Goal: Communication & Community: Answer question/provide support

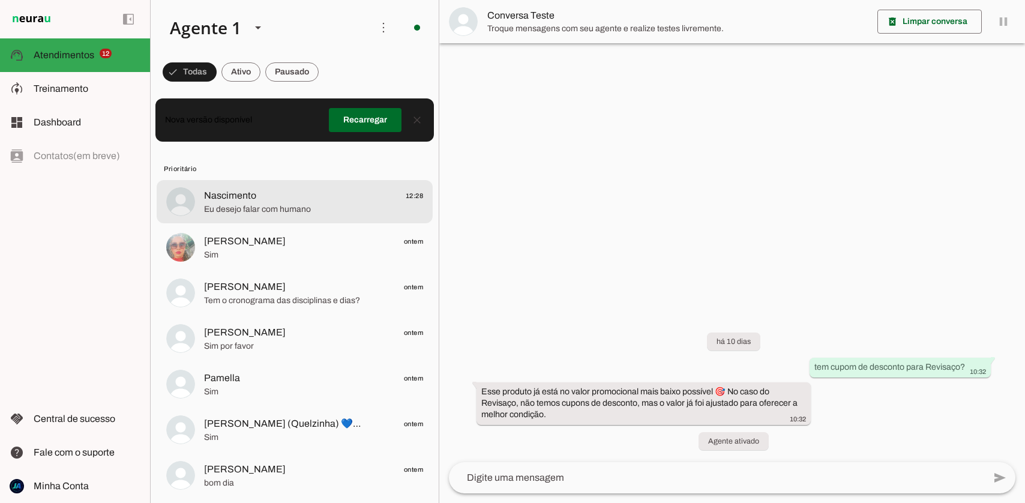
click at [252, 206] on span "Eu desejo falar com humano" at bounding box center [313, 210] width 219 height 12
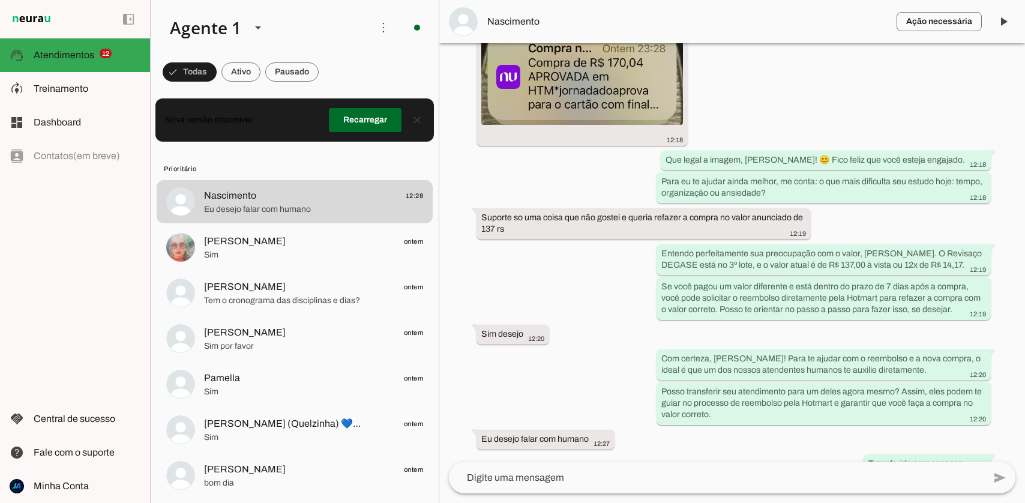
scroll to position [444, 0]
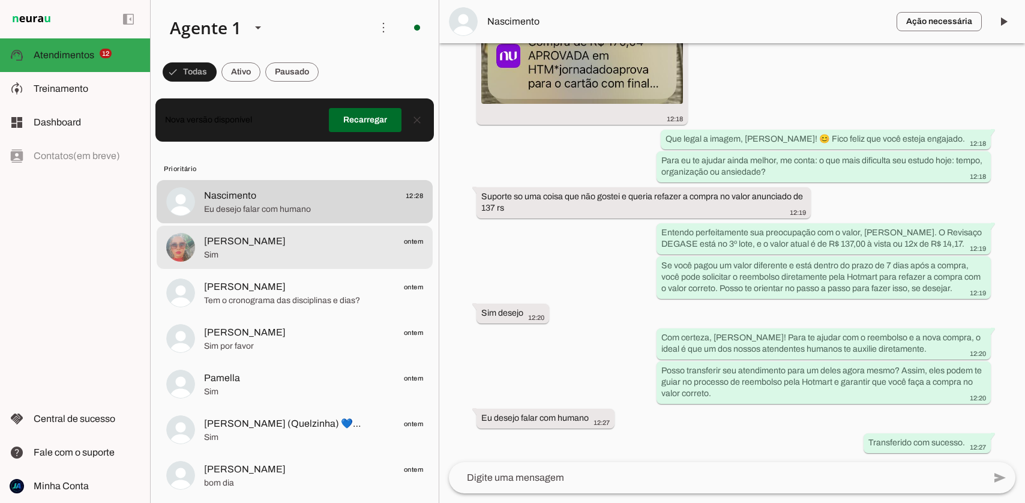
click at [267, 238] on span "[PERSON_NAME] ontem" at bounding box center [313, 241] width 219 height 15
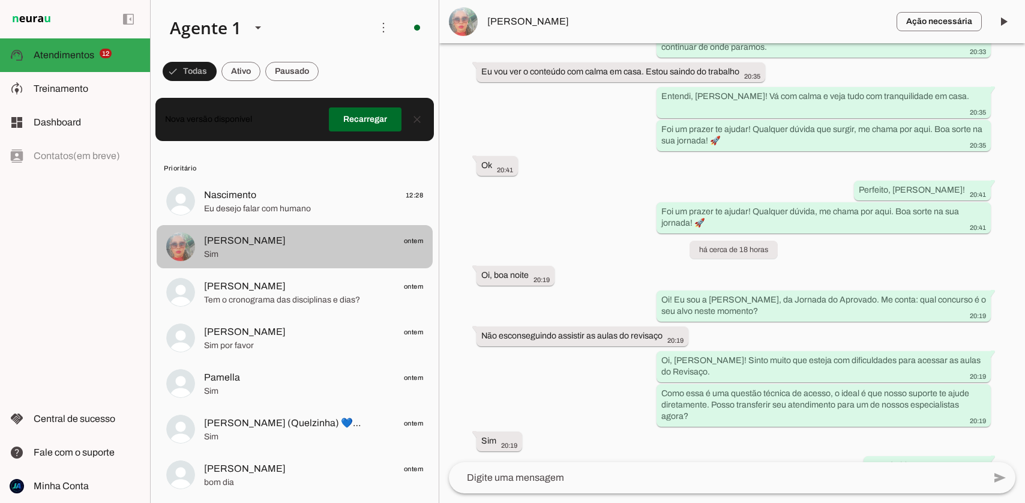
scroll to position [9, 0]
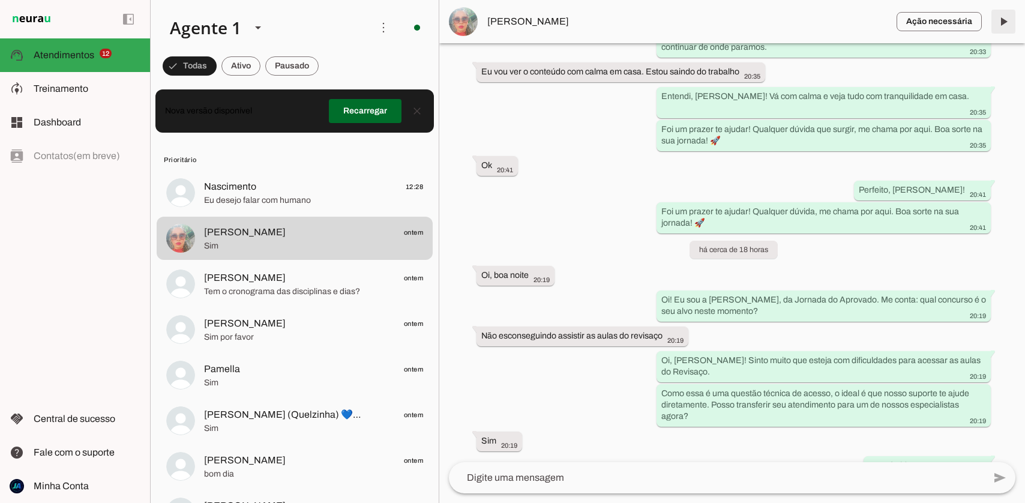
click at [1006, 18] on span at bounding box center [1003, 21] width 29 height 29
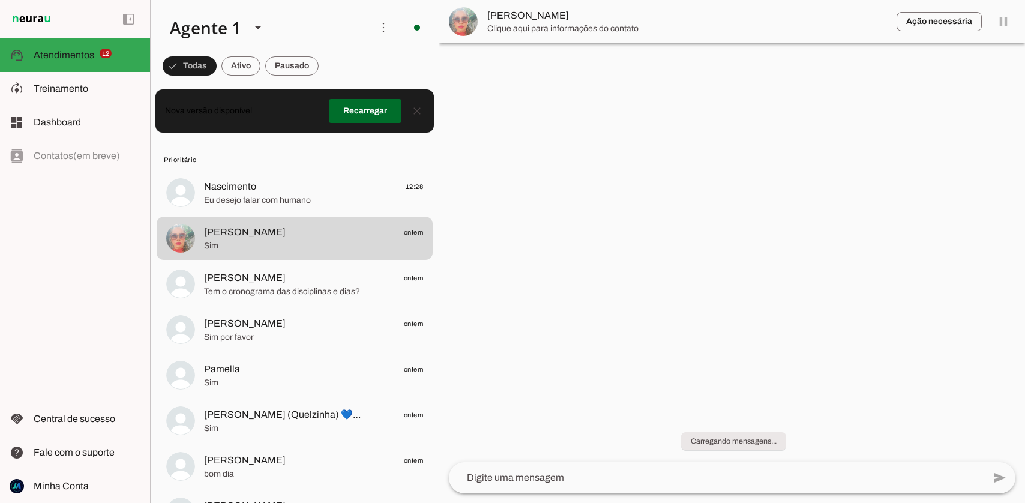
scroll to position [0, 0]
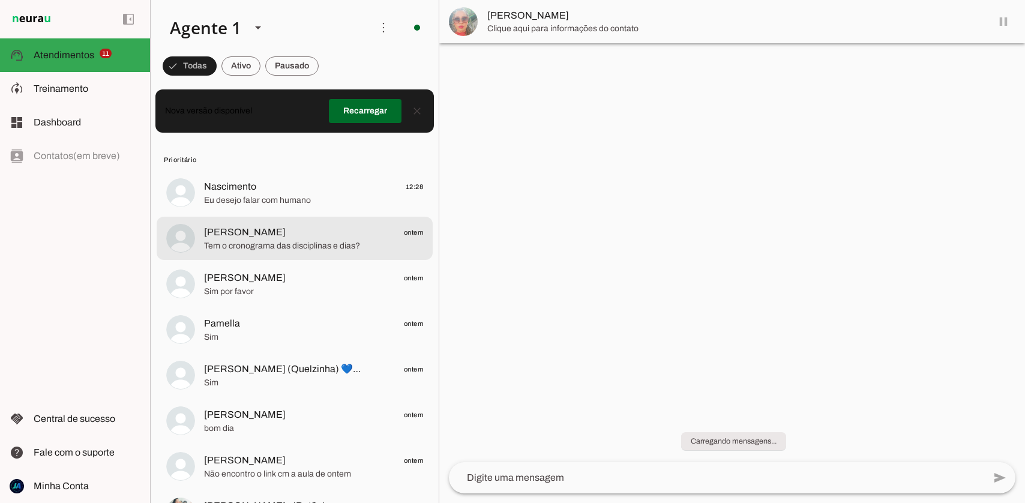
click at [318, 243] on span "Tem o cronograma das disciplinas e dias?" at bounding box center [313, 246] width 219 height 12
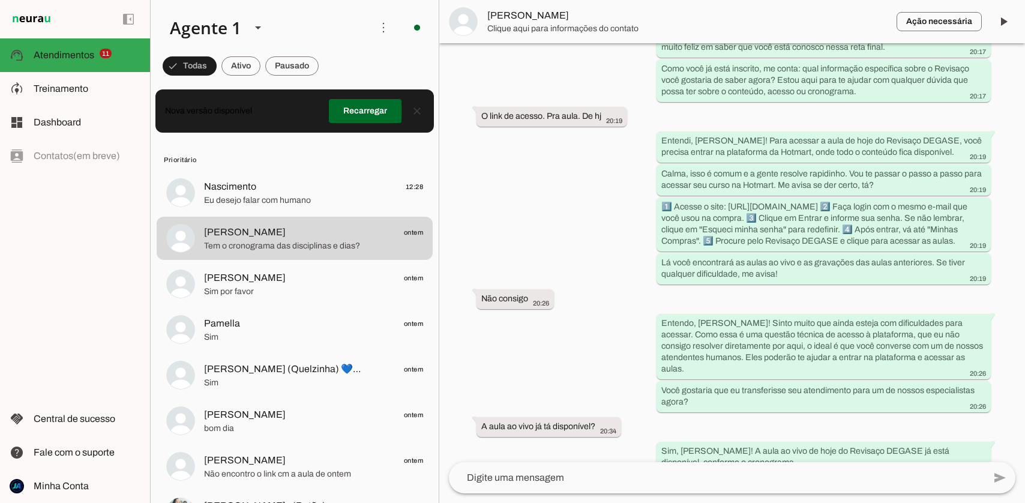
scroll to position [3227, 0]
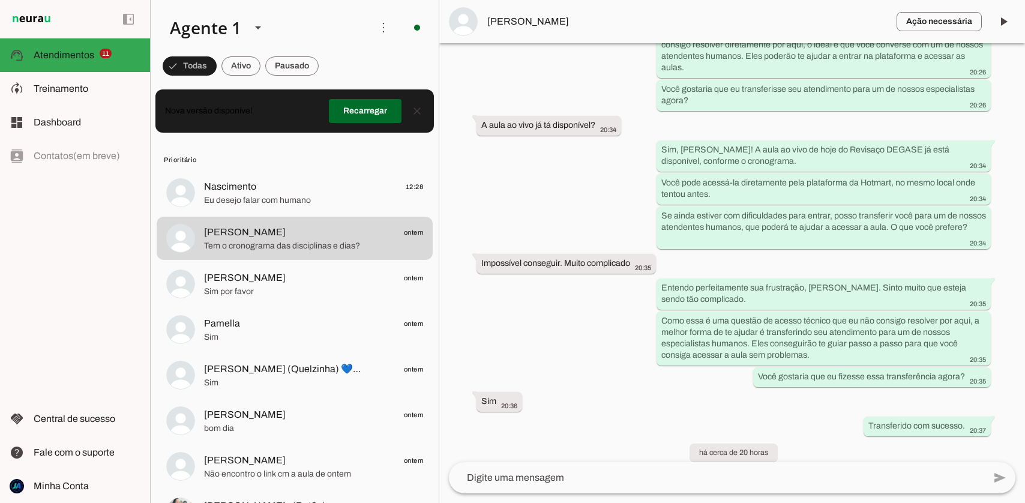
click at [574, 478] on textarea at bounding box center [717, 478] width 536 height 14
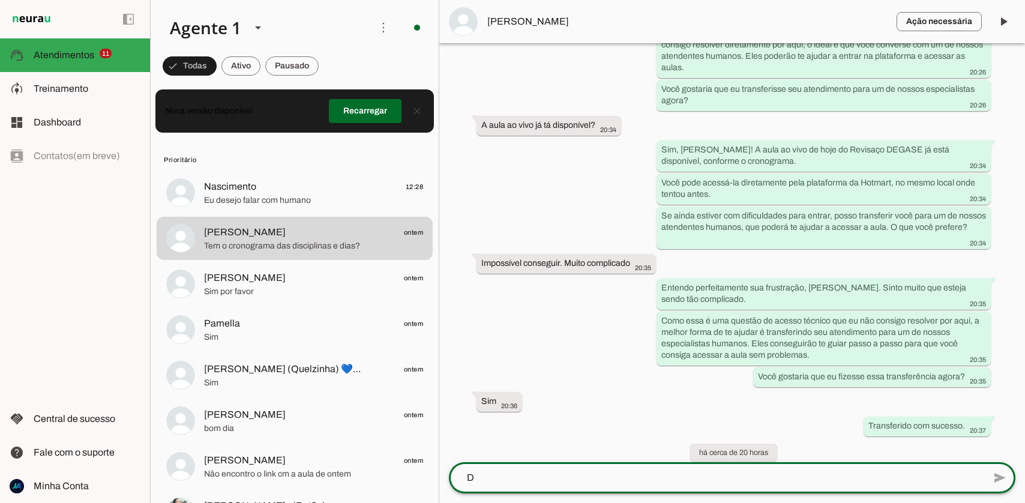
scroll to position [0, 0]
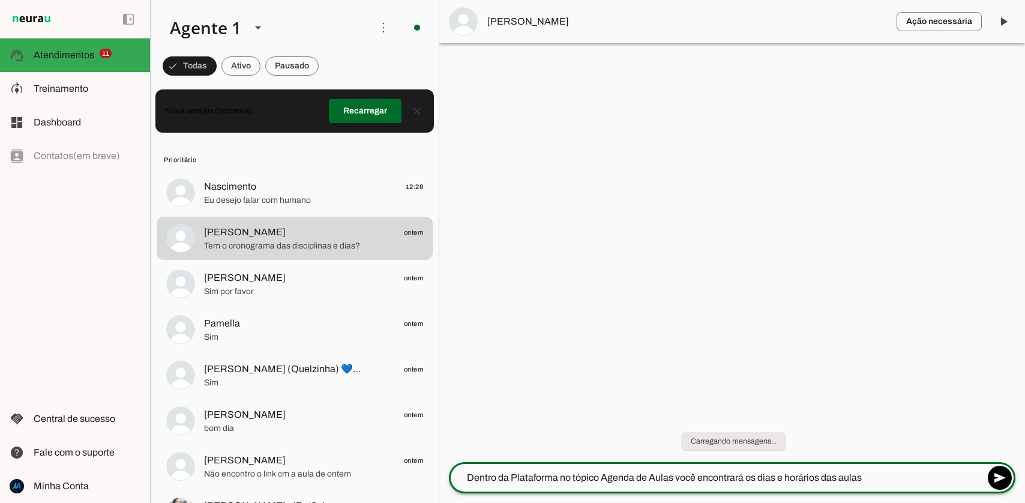
type textarea "Dentro da Plataforma no tópico Agenda de Aulas você encontrará os dias e horári…"
drag, startPoint x: 1005, startPoint y: 22, endPoint x: 844, endPoint y: 139, distance: 199.1
click at [1005, 22] on span at bounding box center [1003, 21] width 29 height 29
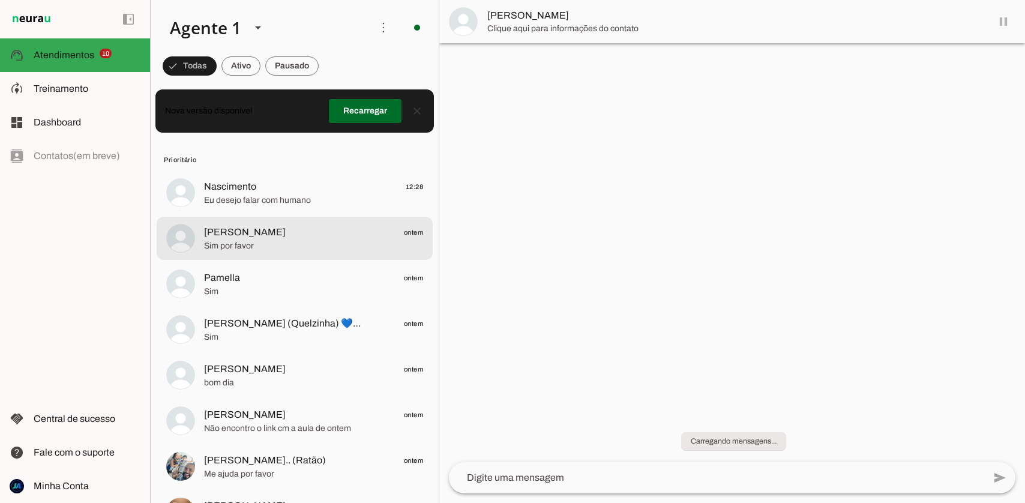
click at [330, 243] on span "Sim por favor" at bounding box center [313, 246] width 219 height 12
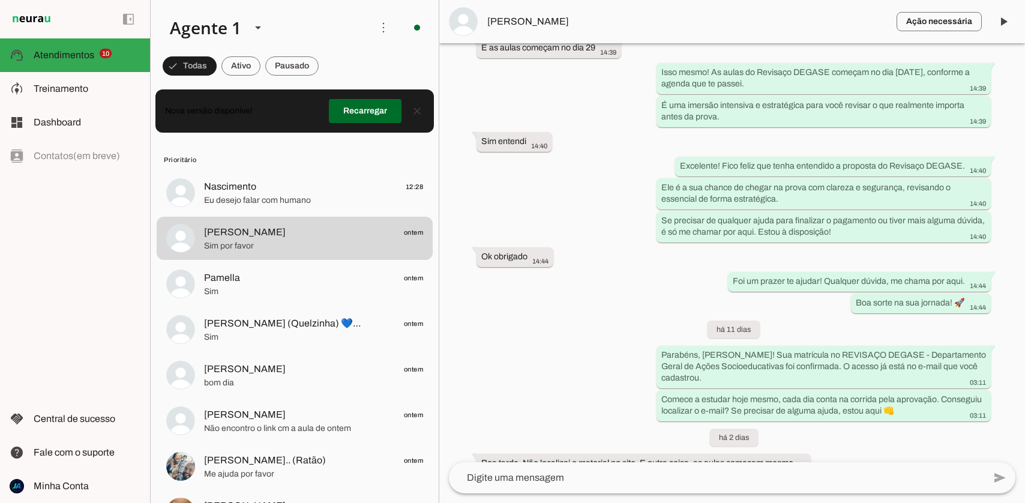
scroll to position [2329, 0]
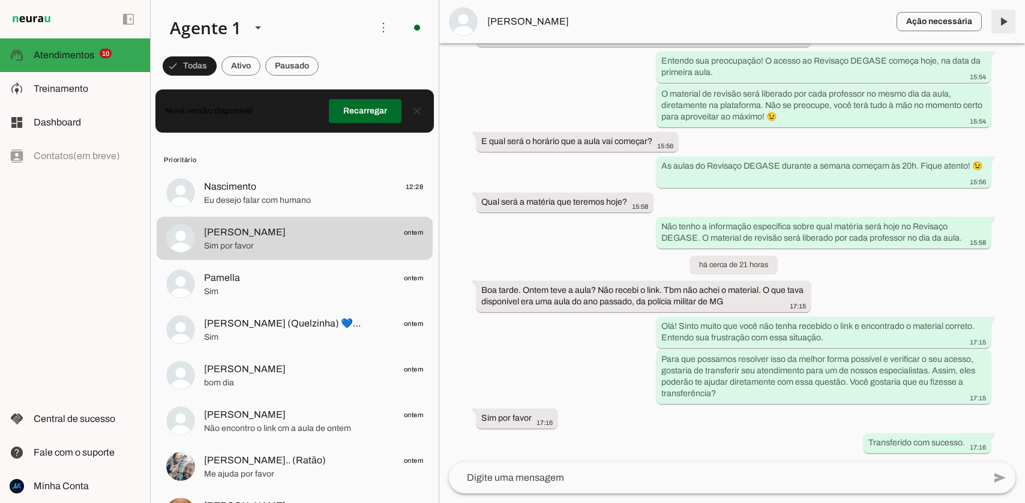
click at [997, 26] on span at bounding box center [1003, 21] width 29 height 29
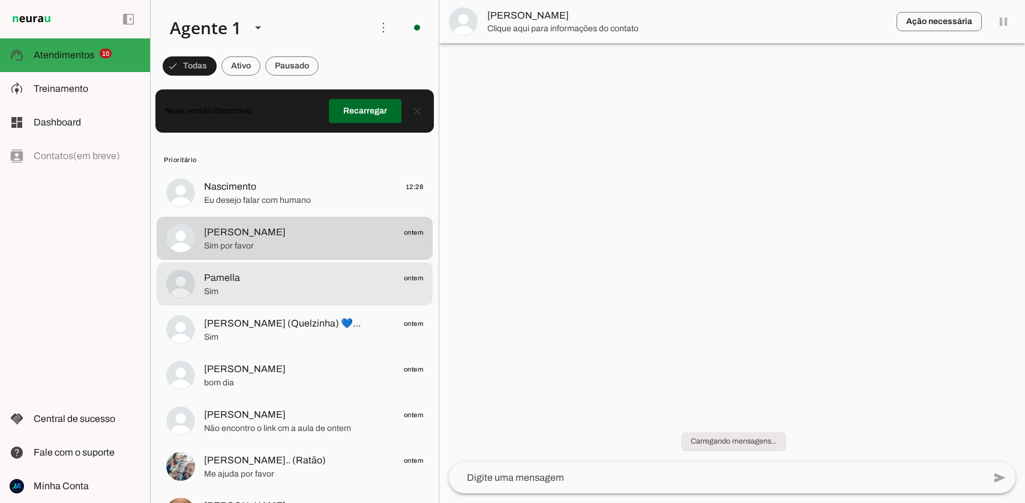
scroll to position [0, 0]
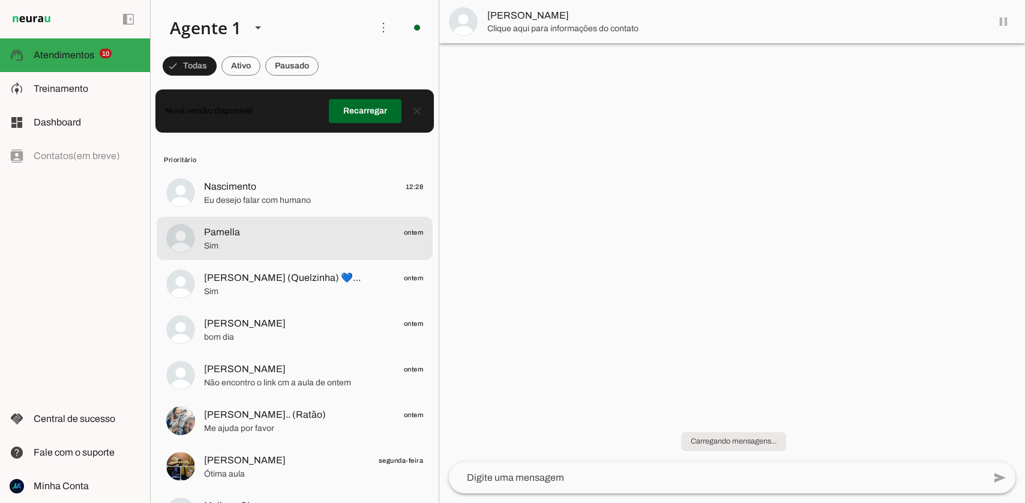
click at [374, 235] on span "Pamella ontem" at bounding box center [313, 232] width 219 height 15
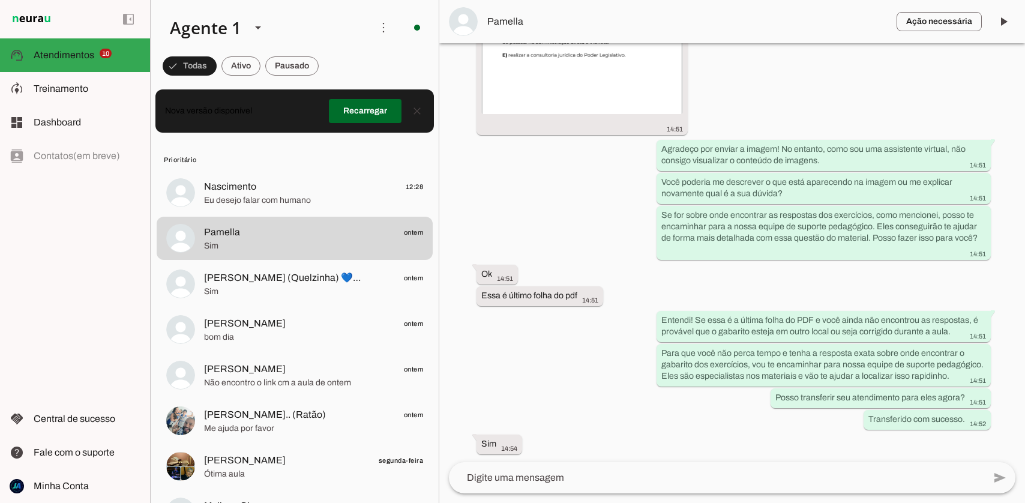
scroll to position [4859, 0]
click at [1009, 25] on span at bounding box center [1003, 21] width 29 height 29
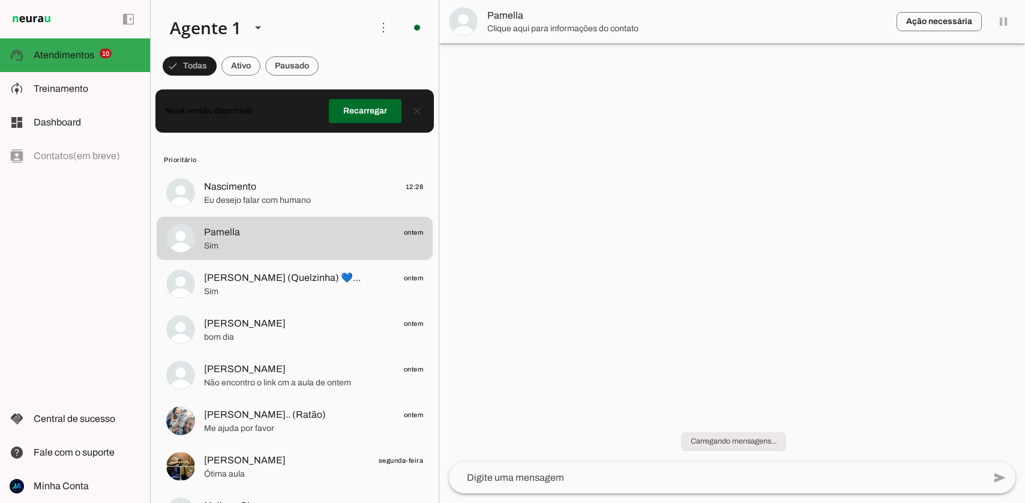
scroll to position [0, 0]
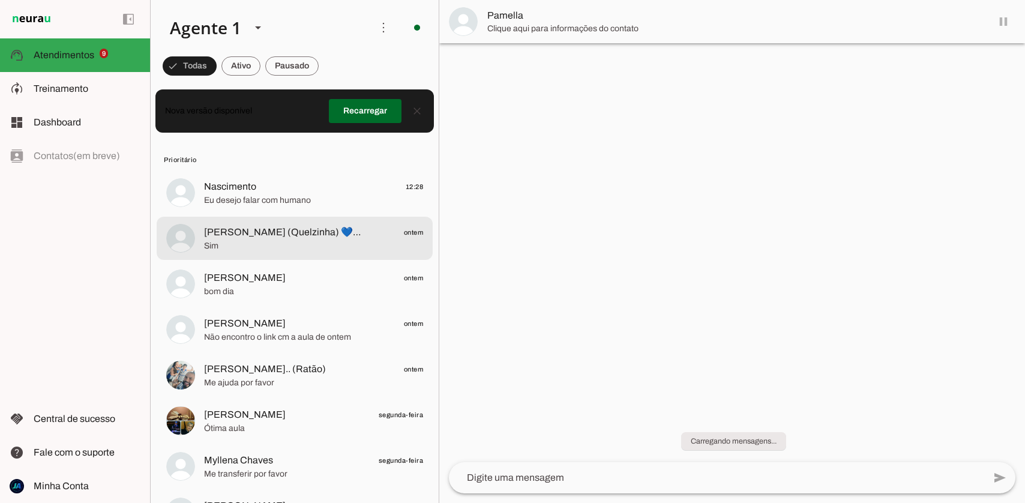
click at [352, 240] on span "Sim" at bounding box center [313, 246] width 219 height 12
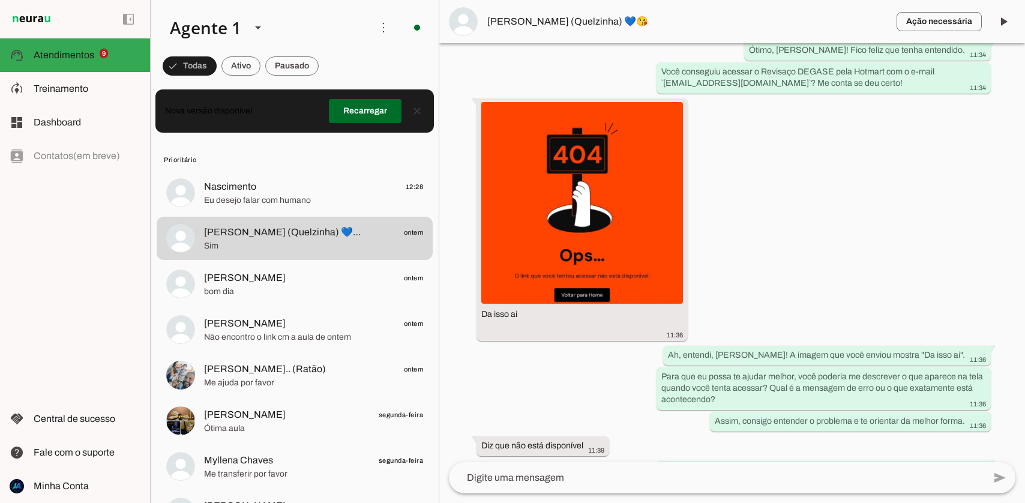
scroll to position [2603, 0]
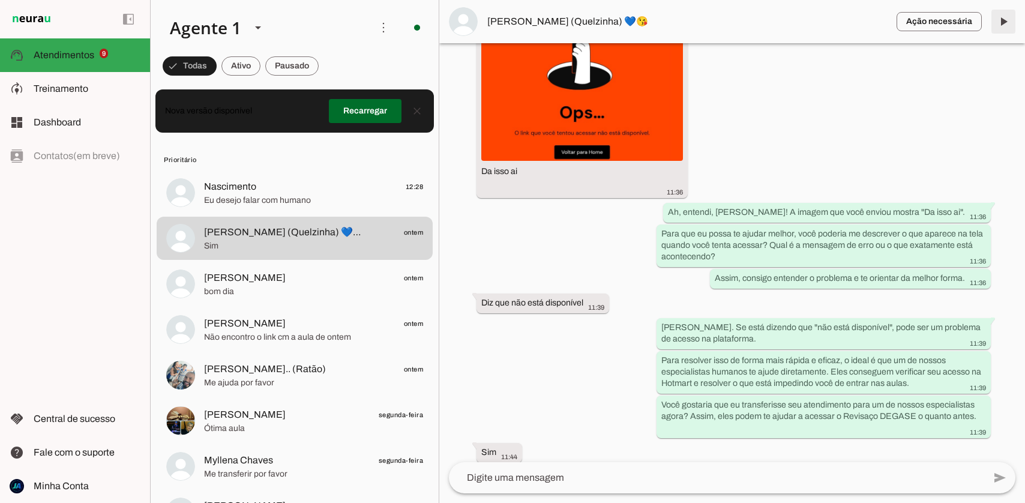
click at [1004, 24] on span at bounding box center [1003, 21] width 29 height 29
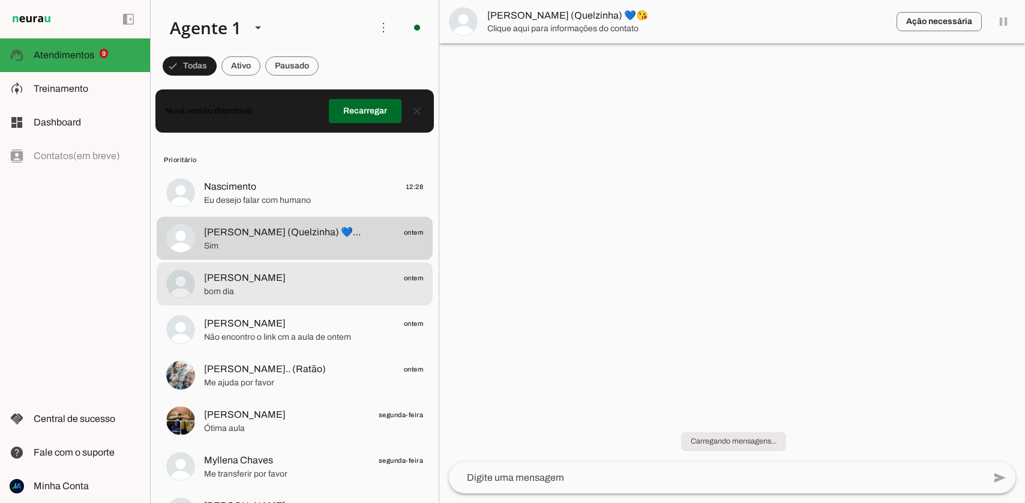
scroll to position [0, 0]
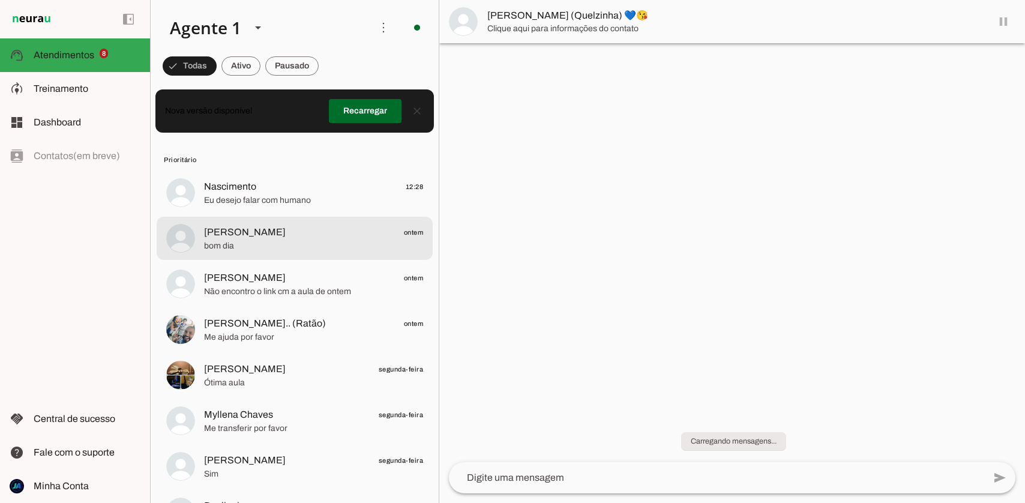
click at [313, 244] on span "bom dia" at bounding box center [313, 246] width 219 height 12
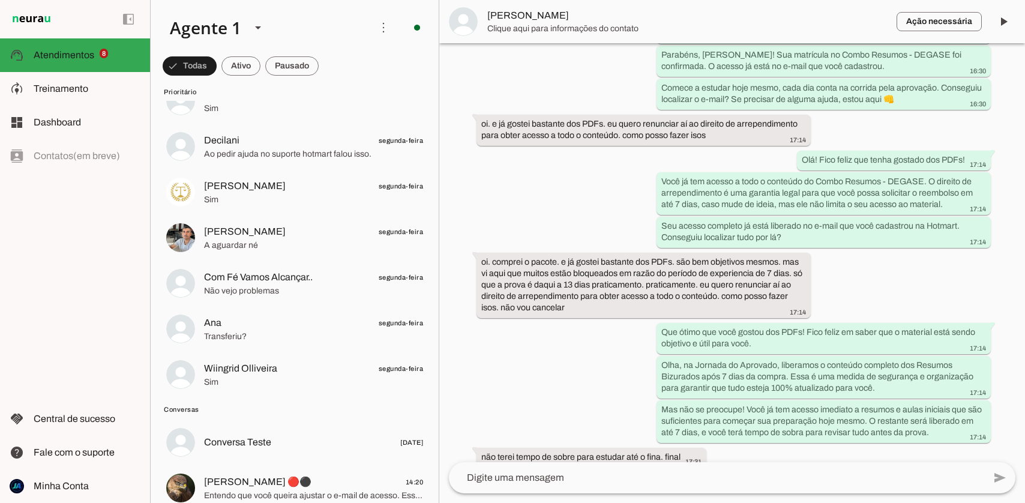
scroll to position [803, 0]
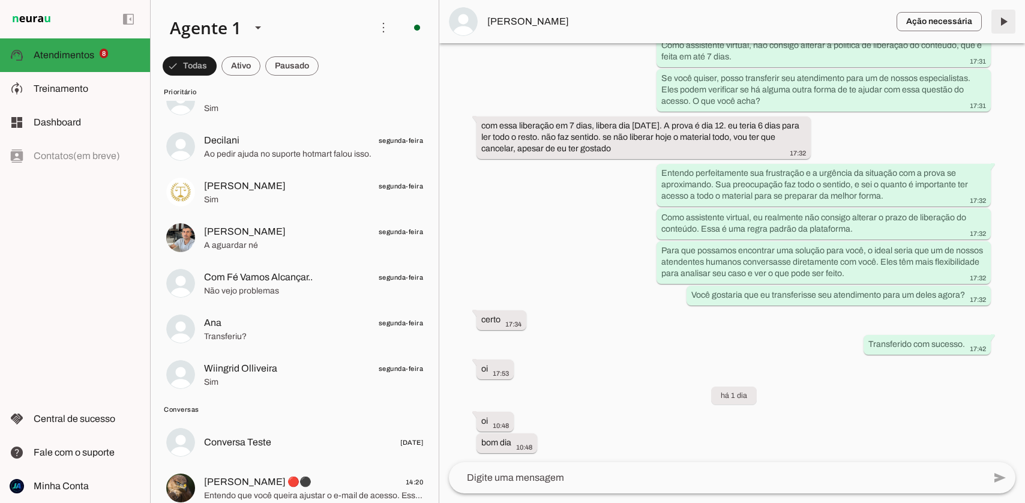
click at [1002, 20] on span at bounding box center [1003, 21] width 29 height 29
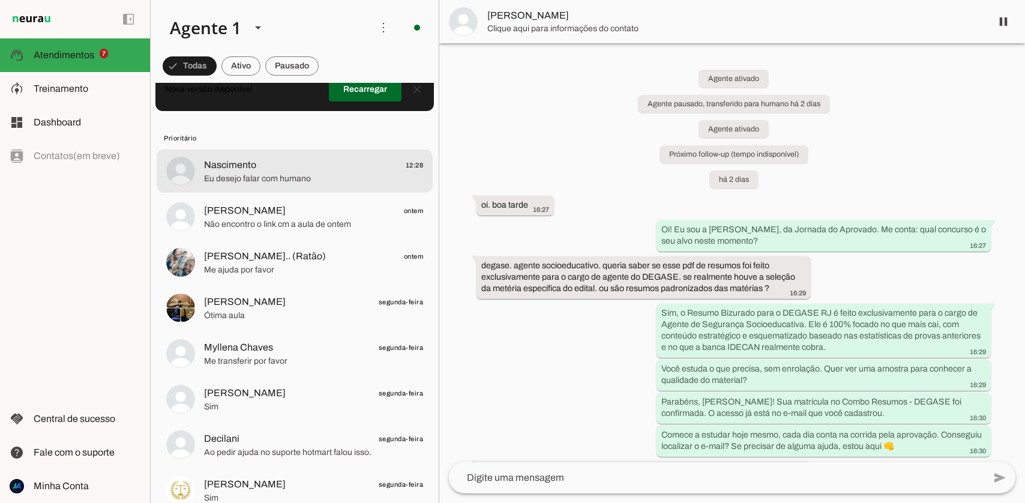
scroll to position [32, 0]
click at [311, 182] on span "Eu desejo falar com humano" at bounding box center [313, 178] width 219 height 12
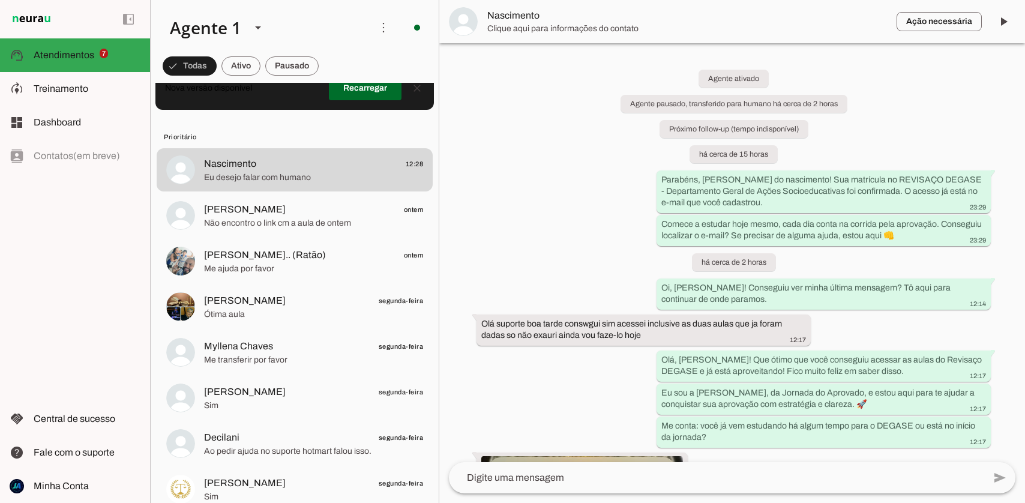
scroll to position [444, 0]
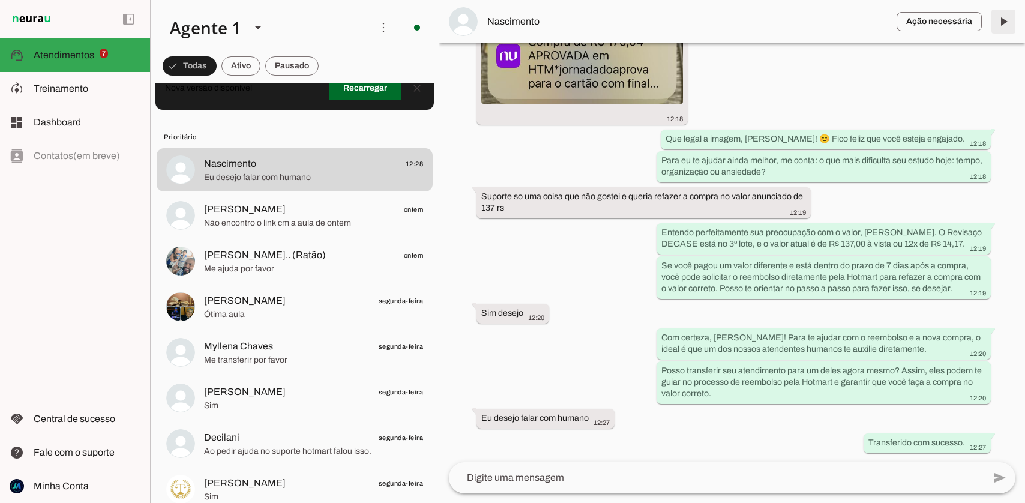
click at [1005, 20] on span at bounding box center [1003, 21] width 29 height 29
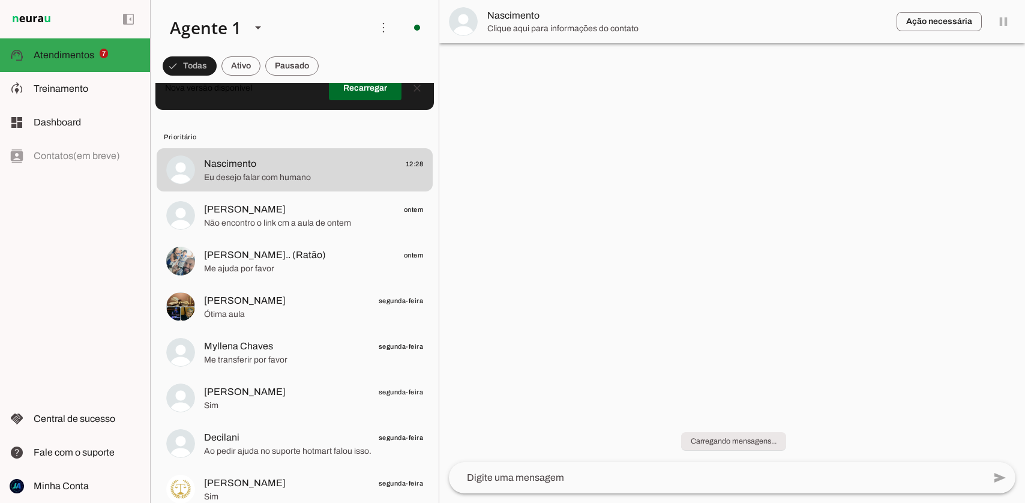
scroll to position [0, 0]
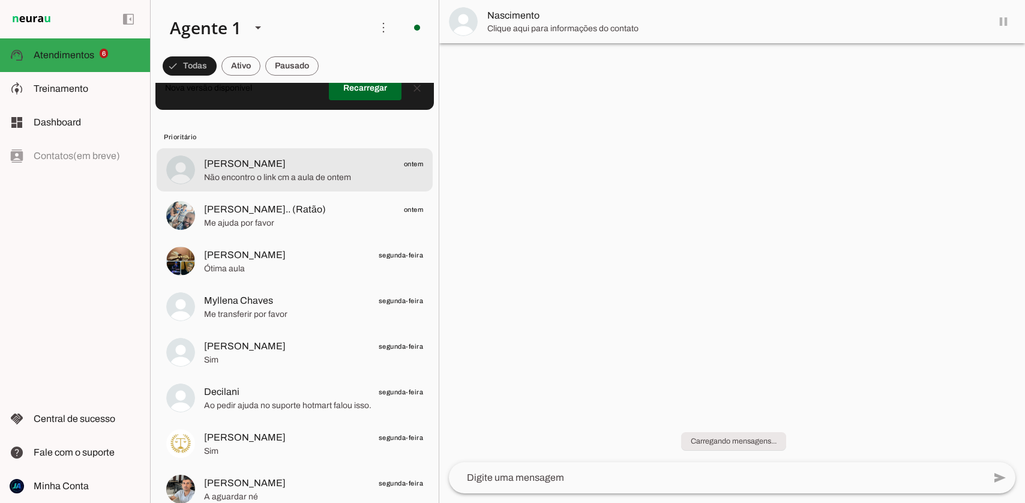
click at [326, 174] on span "Não encontro o link cm a aula de ontem" at bounding box center [313, 178] width 219 height 12
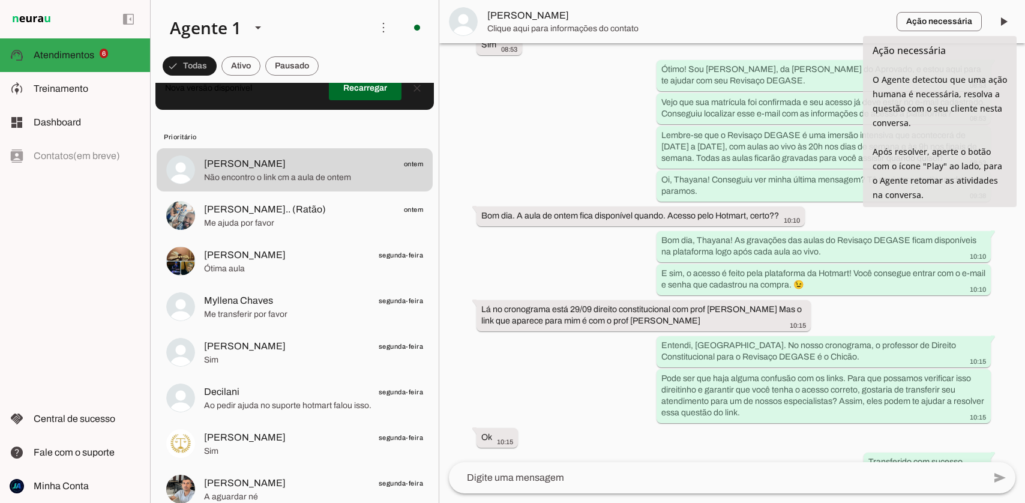
scroll to position [468, 0]
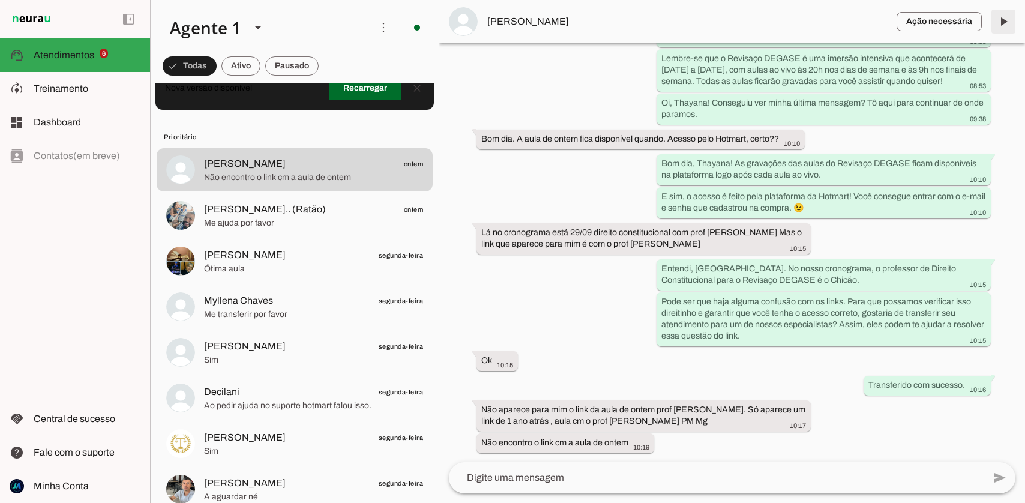
click at [998, 25] on span at bounding box center [1003, 21] width 29 height 29
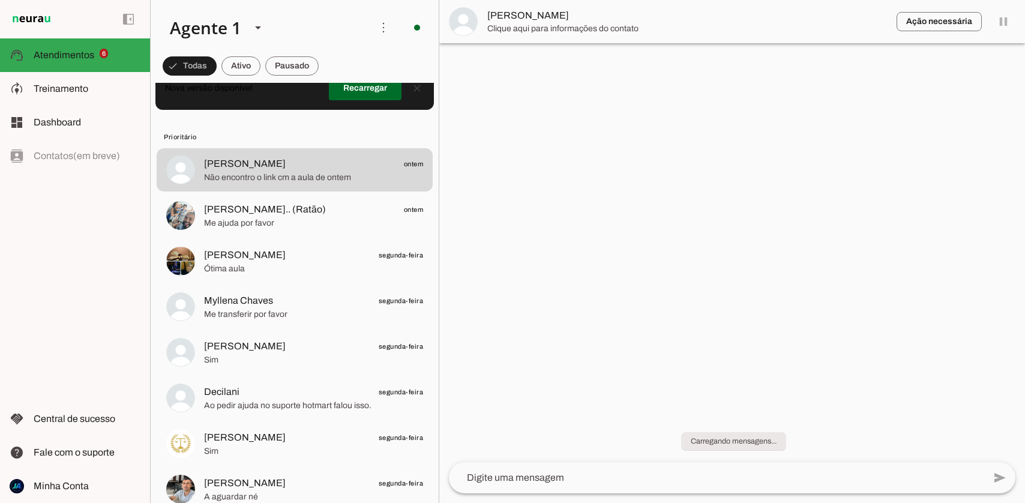
scroll to position [0, 0]
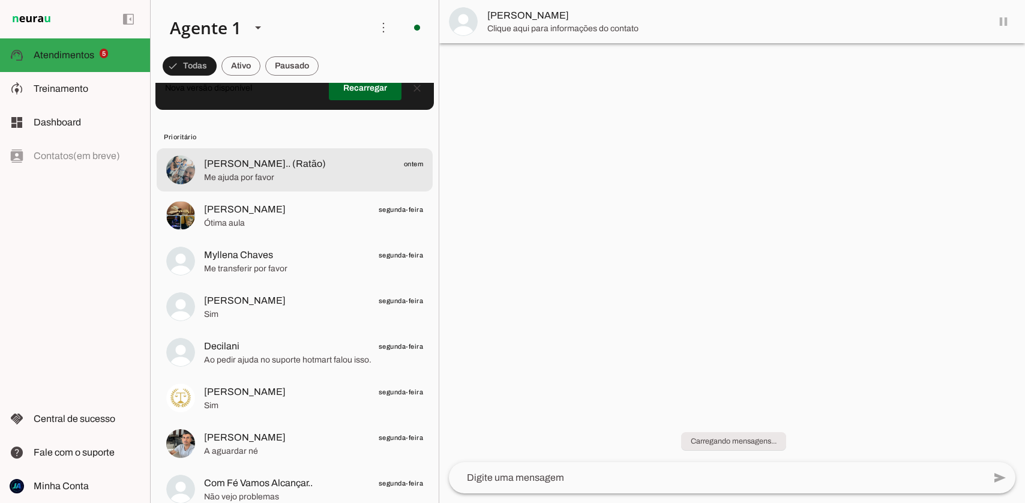
click at [364, 173] on span "Me ajuda por favor" at bounding box center [313, 178] width 219 height 12
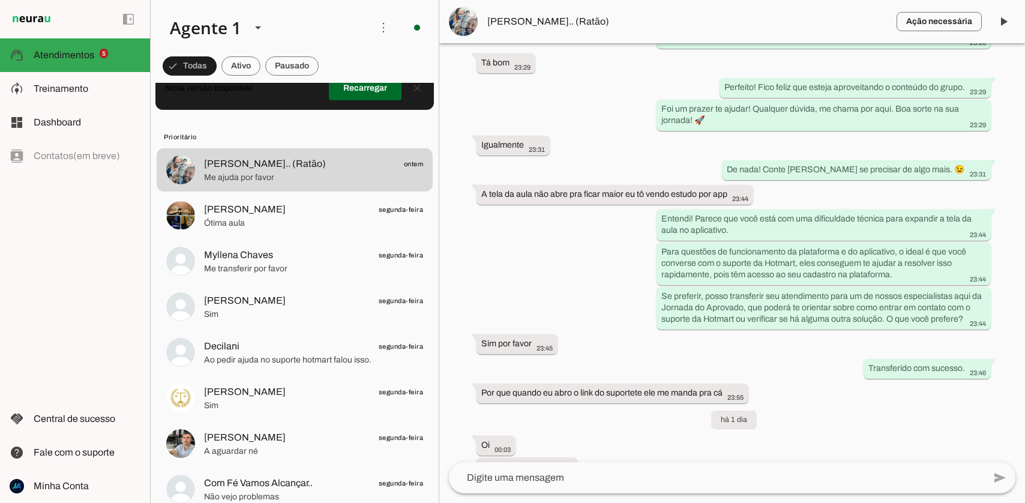
scroll to position [2511, 0]
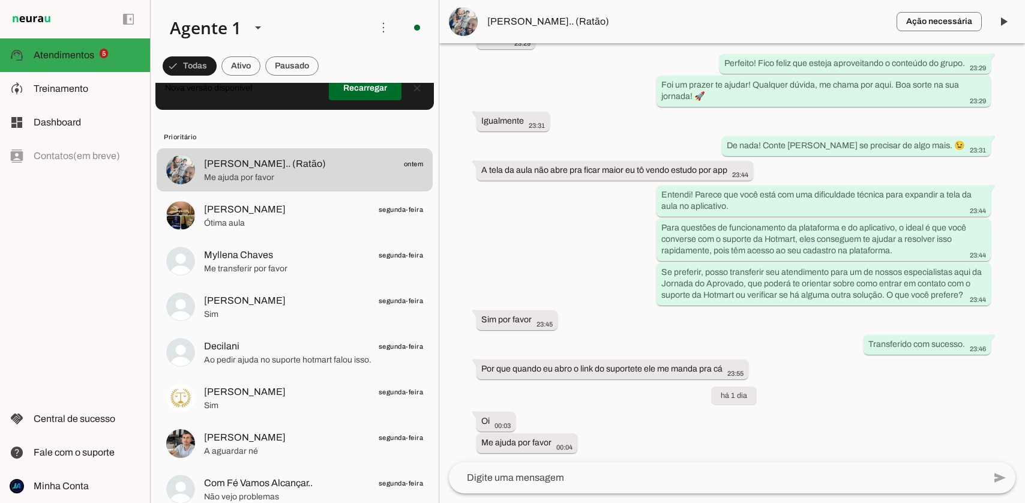
click at [506, 22] on span "[PERSON_NAME].. (Ratão)" at bounding box center [688, 21] width 400 height 14
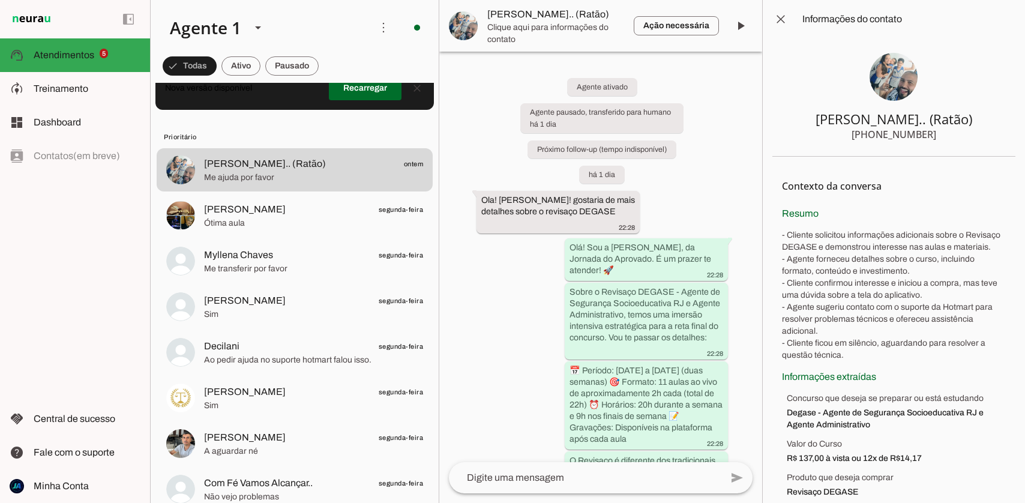
click at [886, 60] on img at bounding box center [894, 77] width 48 height 48
click at [886, 71] on img at bounding box center [894, 77] width 48 height 48
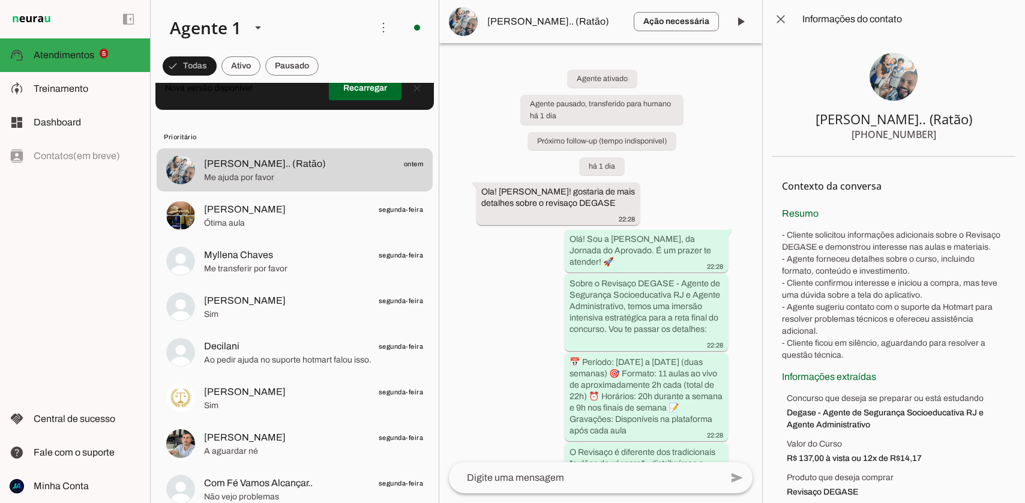
click at [887, 101] on section "[PERSON_NAME].. (Ratão) [PHONE_NUMBER]" at bounding box center [894, 97] width 243 height 118
click at [476, 22] on img at bounding box center [463, 21] width 29 height 29
click at [470, 22] on img at bounding box center [463, 21] width 29 height 29
click at [519, 24] on span "[PERSON_NAME].. (Ratão)" at bounding box center [556, 21] width 137 height 14
click at [781, 20] on span at bounding box center [781, 19] width 29 height 29
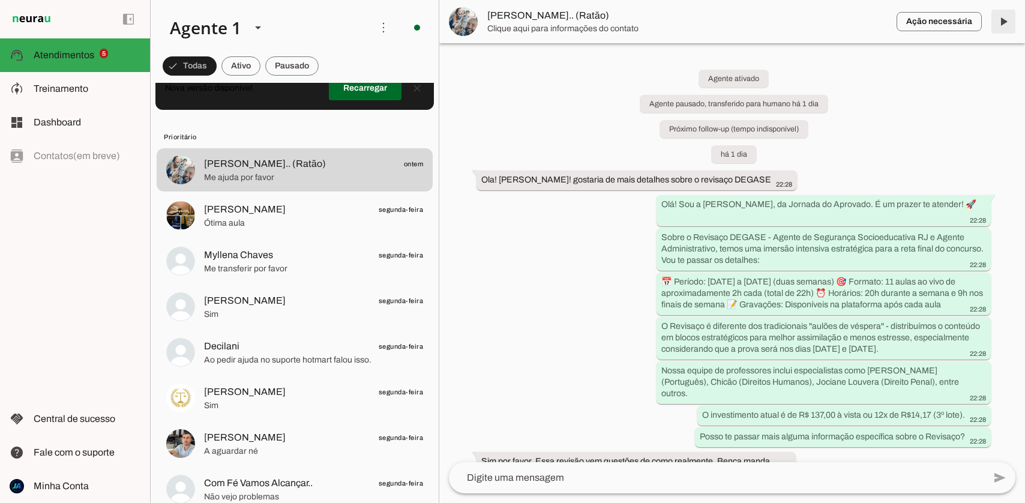
click at [1002, 17] on span at bounding box center [1003, 21] width 29 height 29
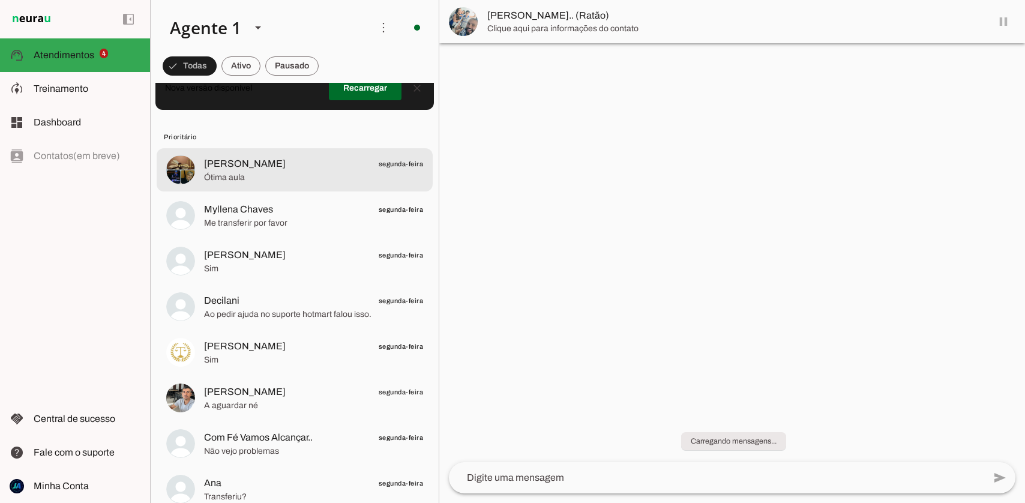
click at [314, 178] on span "Ótima aula" at bounding box center [313, 178] width 219 height 12
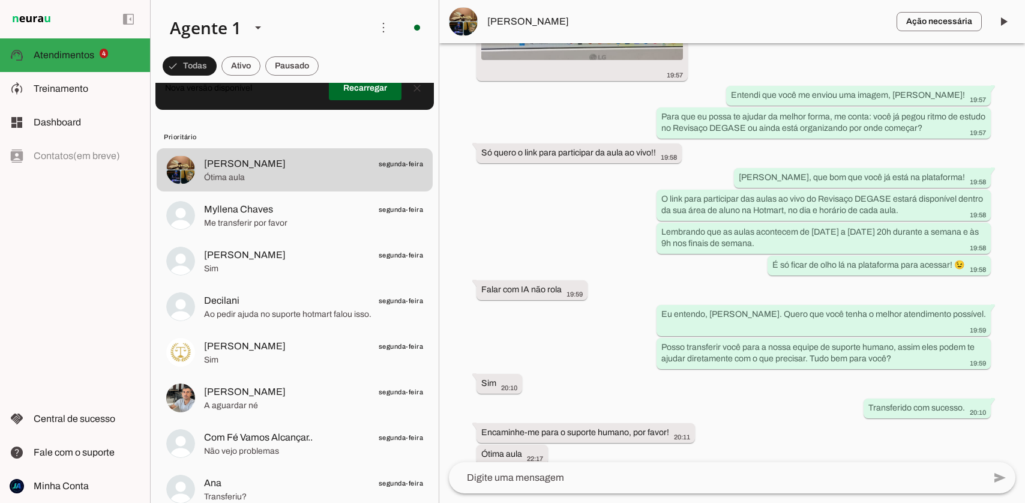
scroll to position [886, 0]
click at [997, 24] on span at bounding box center [1003, 21] width 29 height 29
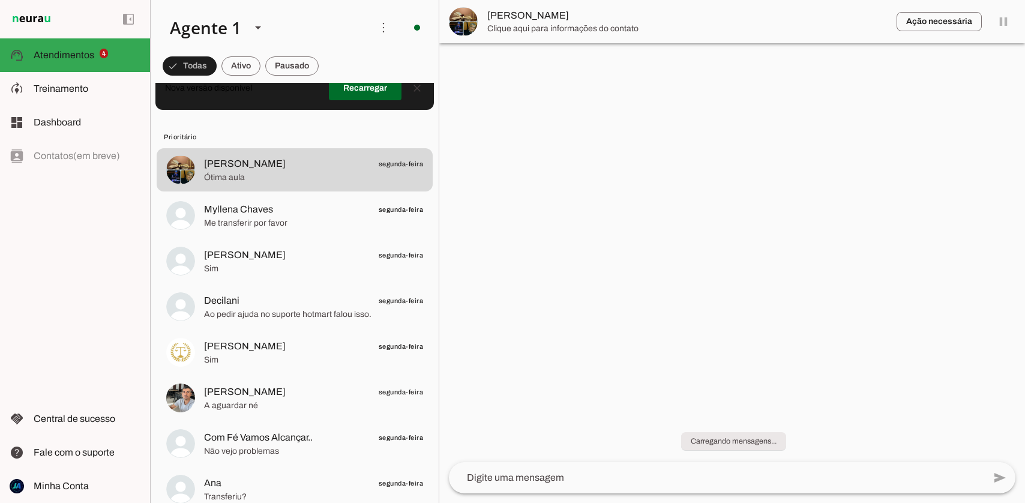
scroll to position [0, 0]
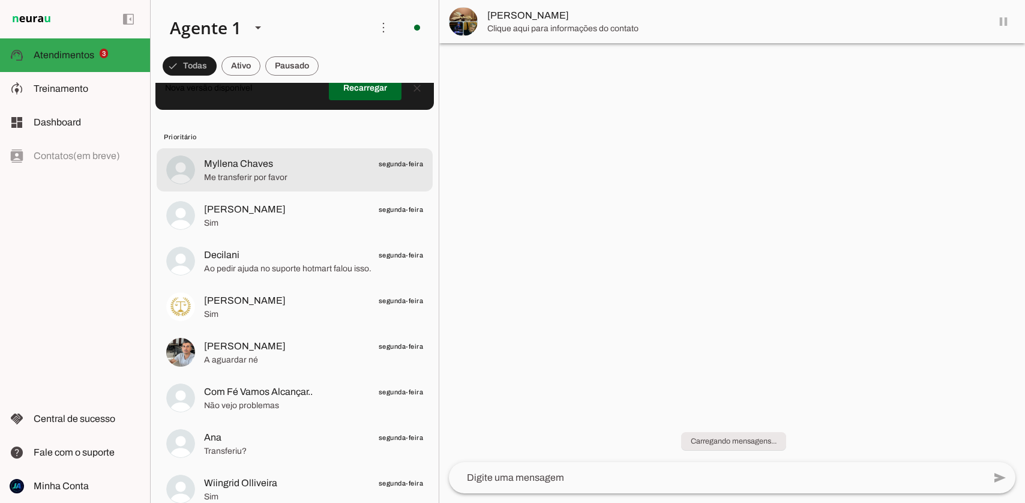
click at [327, 174] on span "Me transferir por favor" at bounding box center [313, 178] width 219 height 12
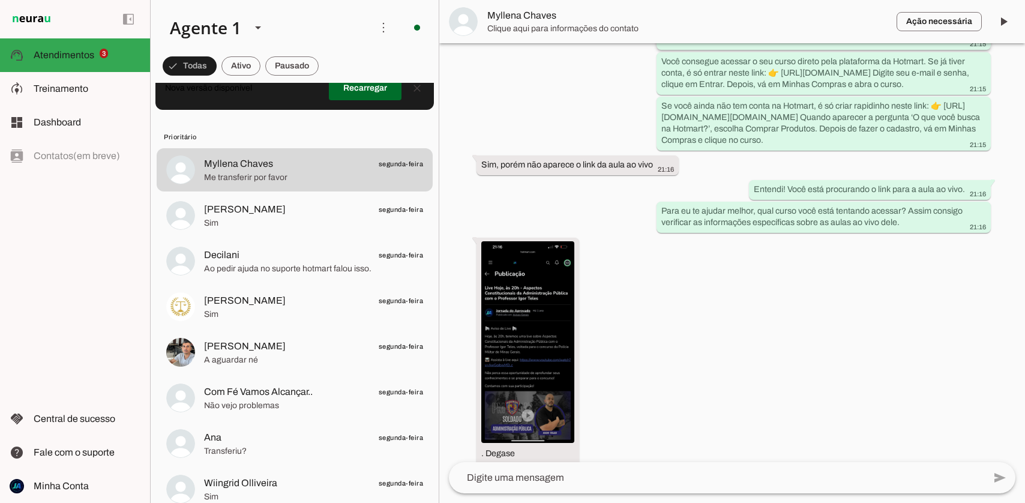
scroll to position [1283, 0]
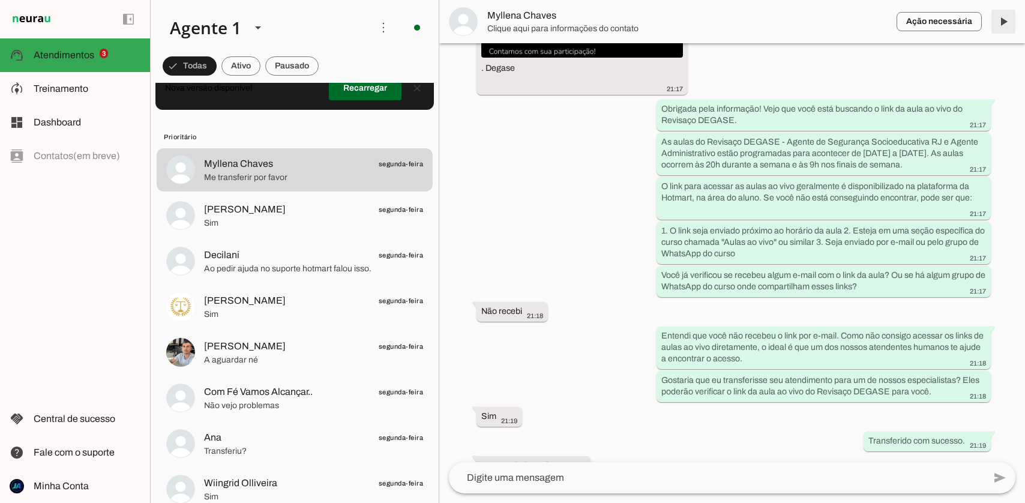
click at [1001, 21] on span at bounding box center [1003, 21] width 29 height 29
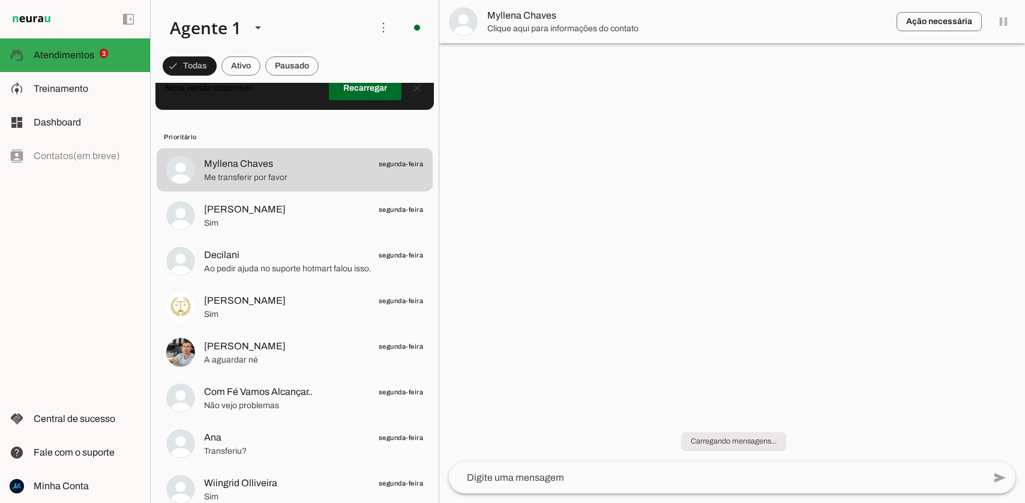
scroll to position [0, 0]
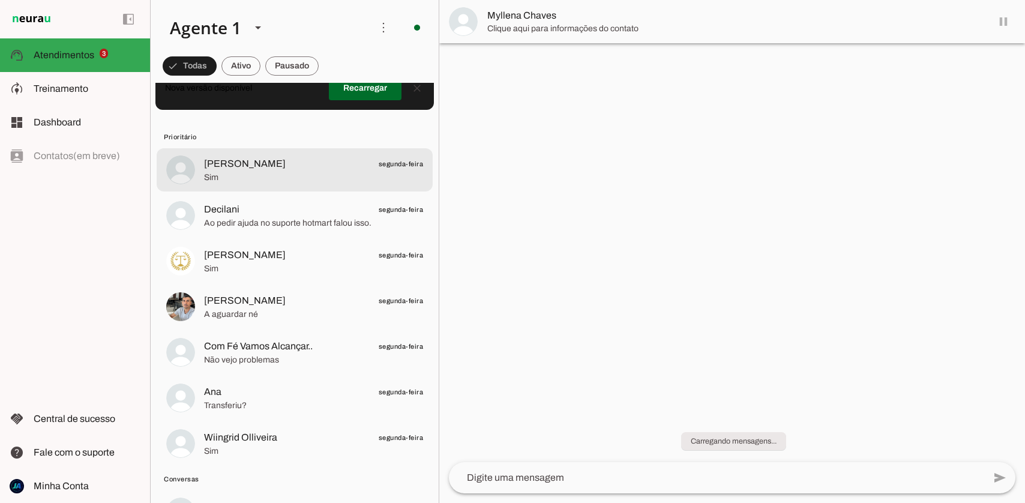
click at [283, 177] on span "Sim" at bounding box center [313, 178] width 219 height 12
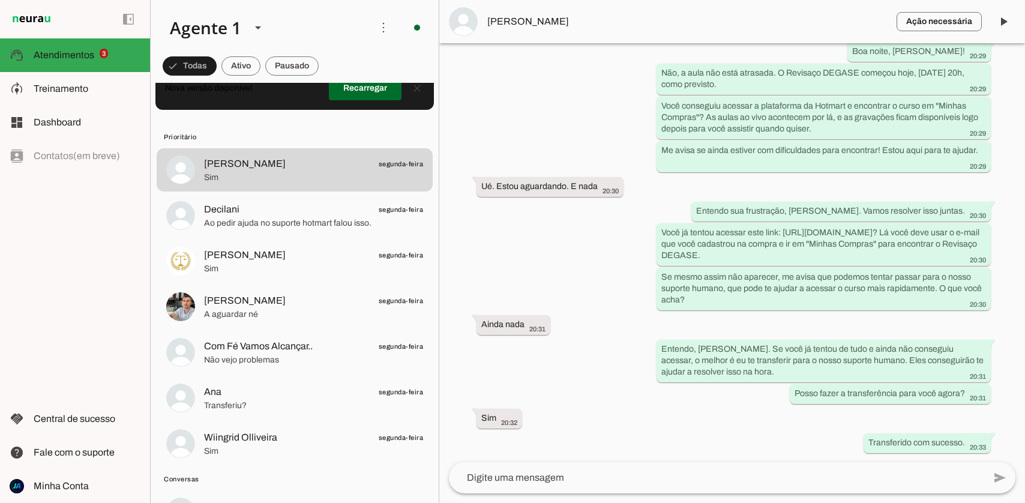
scroll to position [2237, 0]
click at [1007, 17] on span at bounding box center [1003, 21] width 29 height 29
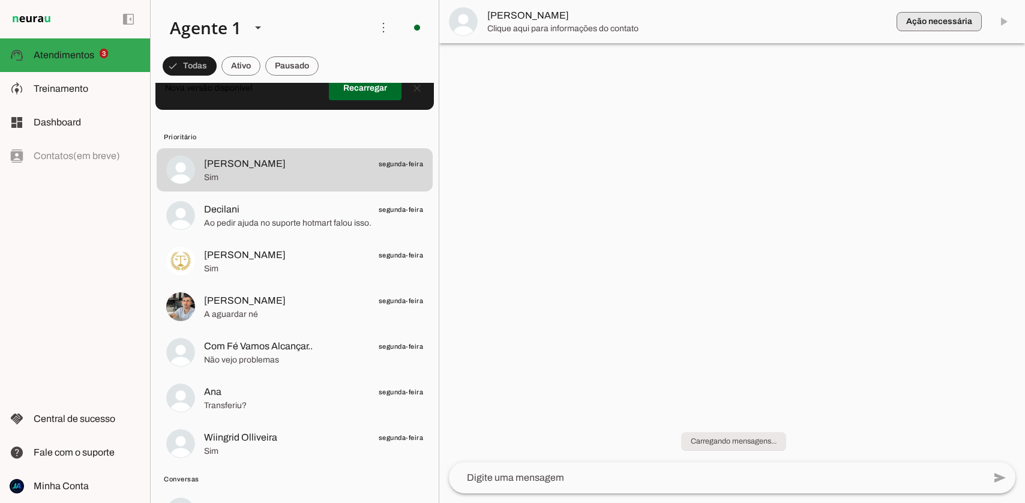
scroll to position [0, 0]
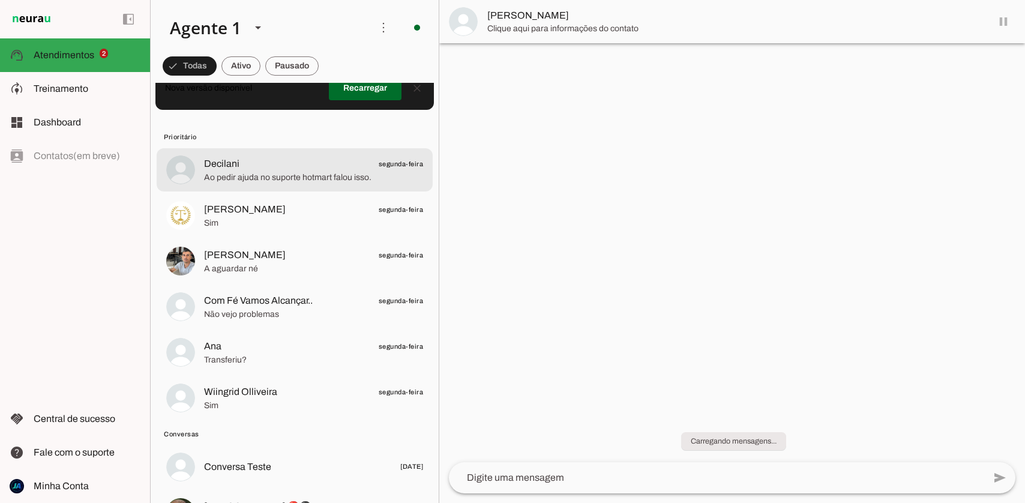
click at [345, 172] on span "Ao pedir ajuda no suporte hotmart falou isso." at bounding box center [313, 178] width 219 height 12
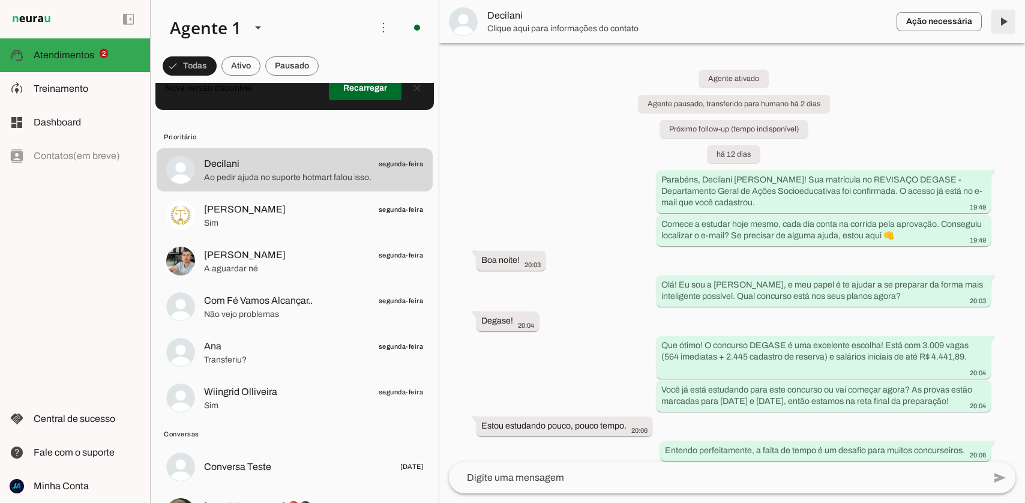
click at [1003, 23] on span at bounding box center [1003, 21] width 29 height 29
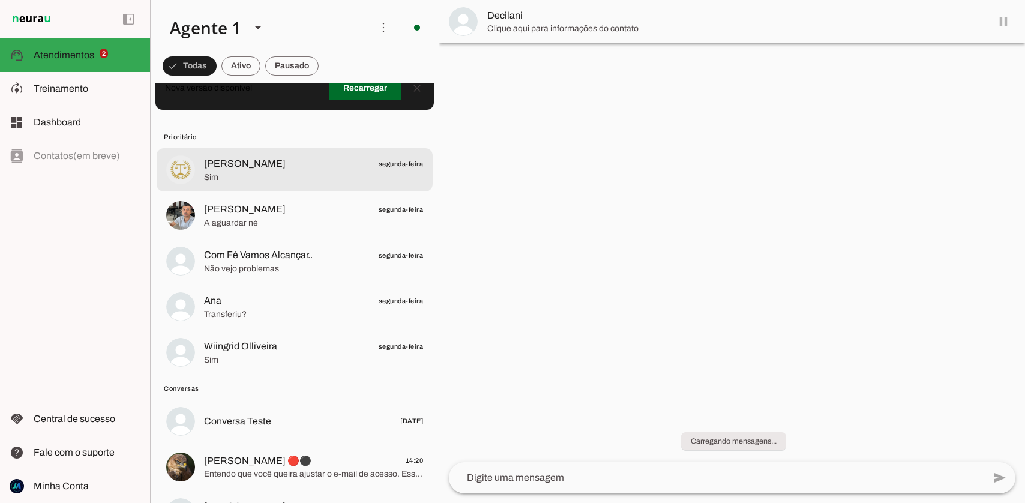
click at [277, 175] on span "Sim" at bounding box center [313, 178] width 219 height 12
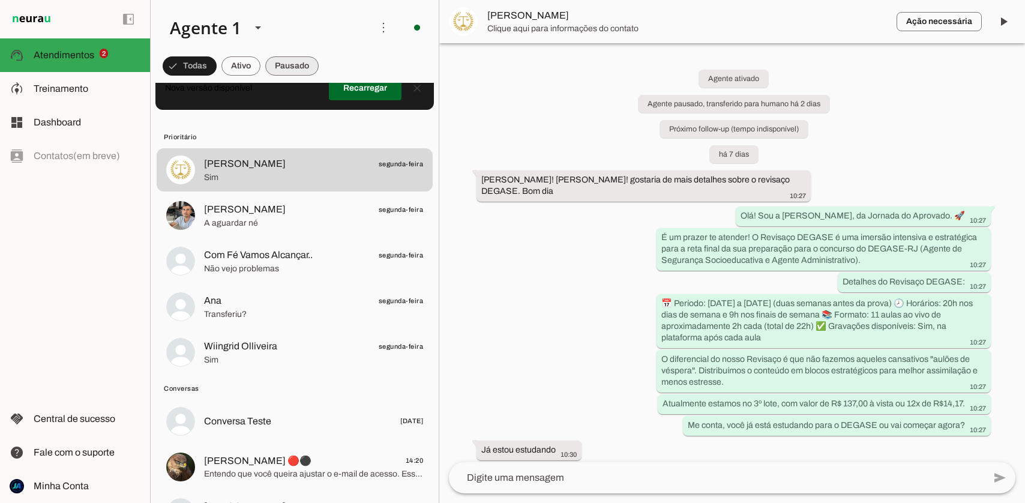
click at [295, 71] on span at bounding box center [291, 66] width 53 height 29
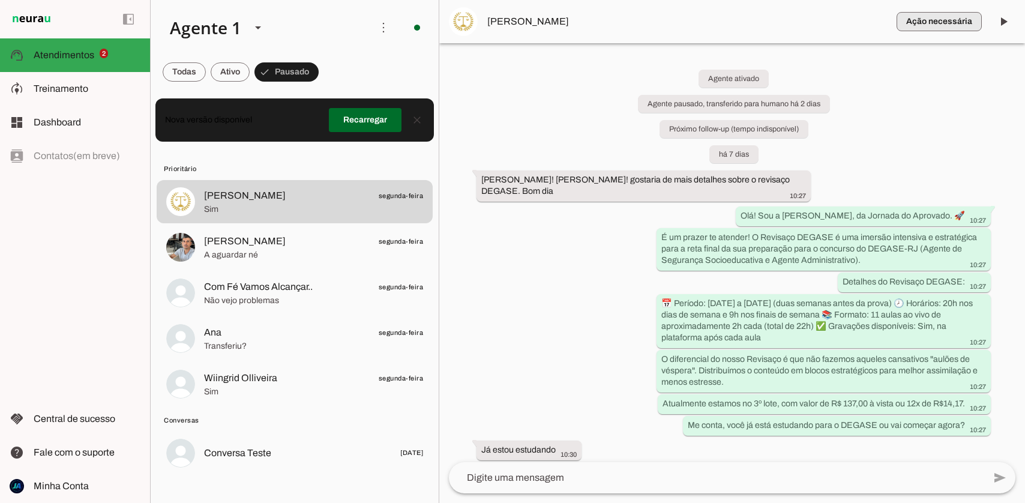
click at [930, 23] on span "button" at bounding box center [939, 21] width 85 height 29
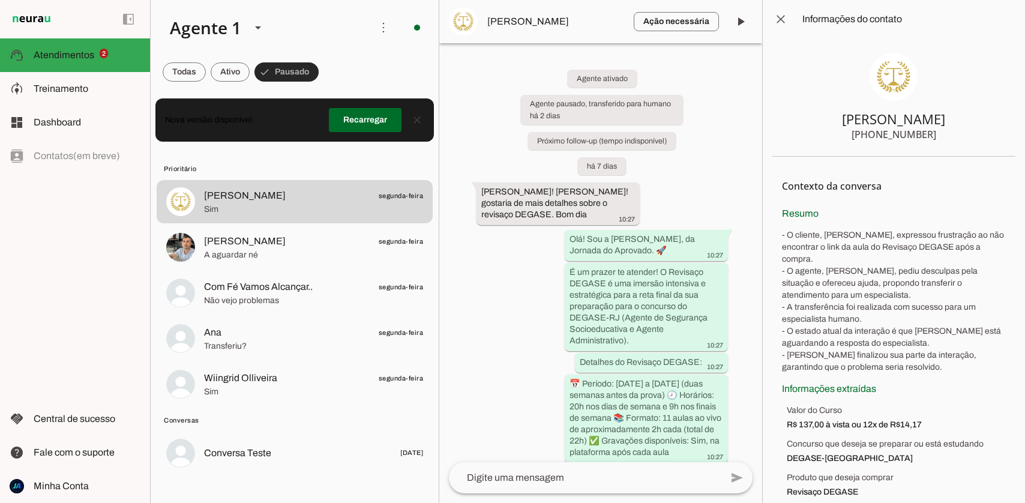
click at [286, 76] on span at bounding box center [287, 72] width 64 height 29
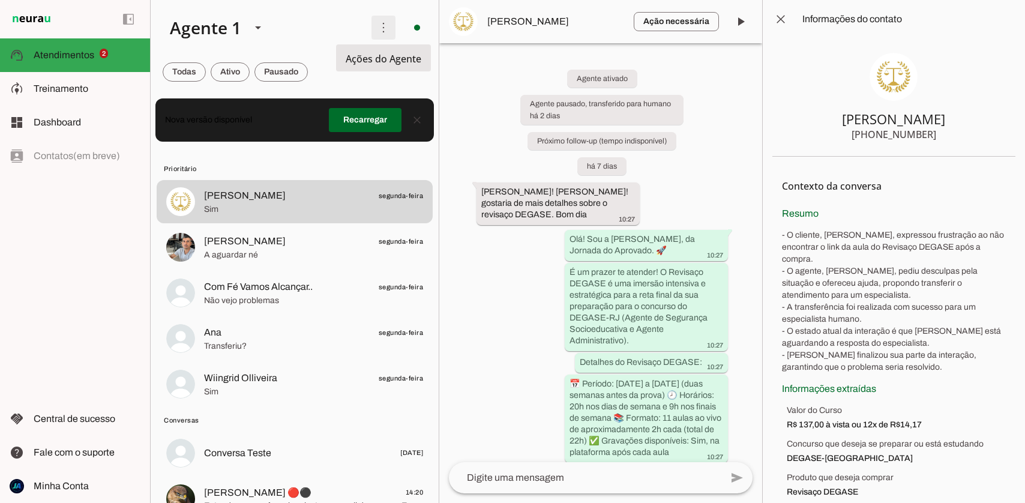
click at [386, 29] on span at bounding box center [383, 27] width 29 height 29
click at [0, 0] on slot "Ativar chats em massa" at bounding box center [0, 0] width 0 height 0
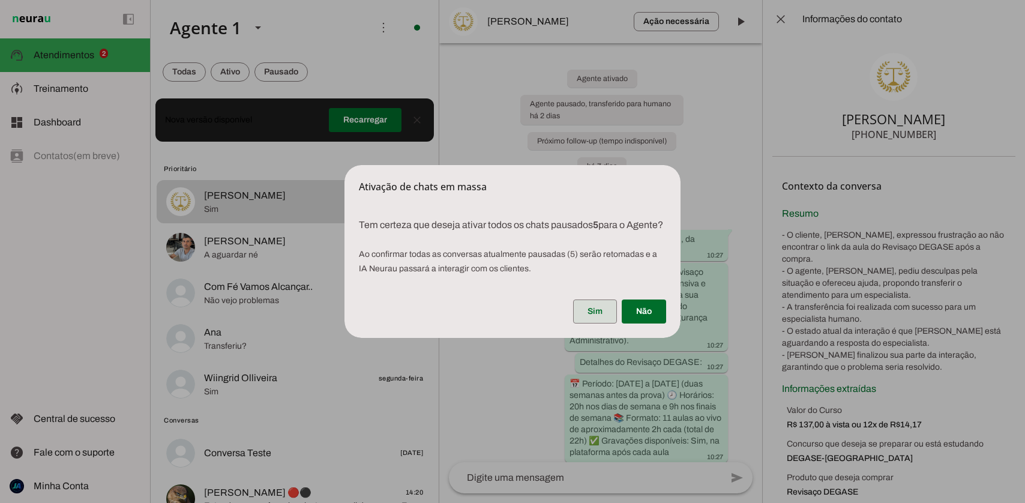
click at [595, 323] on span at bounding box center [595, 311] width 44 height 29
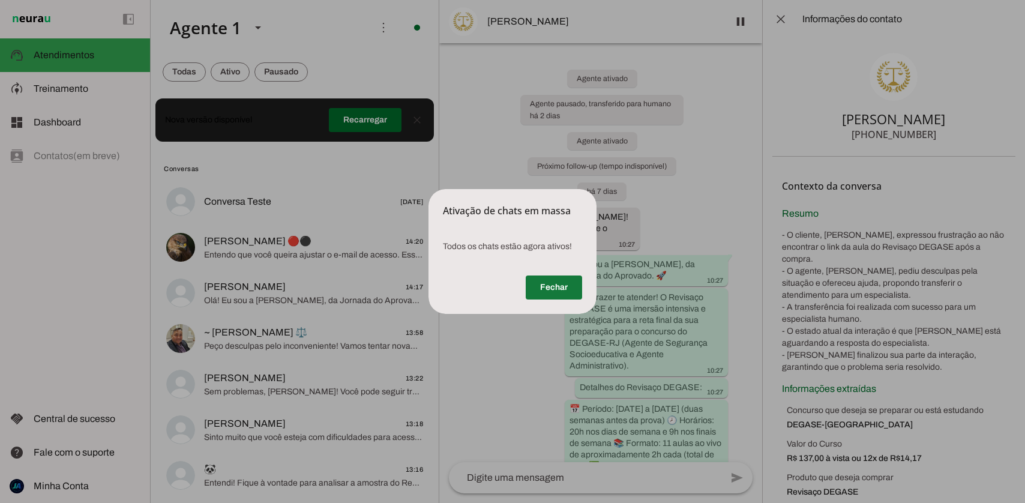
click at [549, 289] on span at bounding box center [554, 287] width 56 height 29
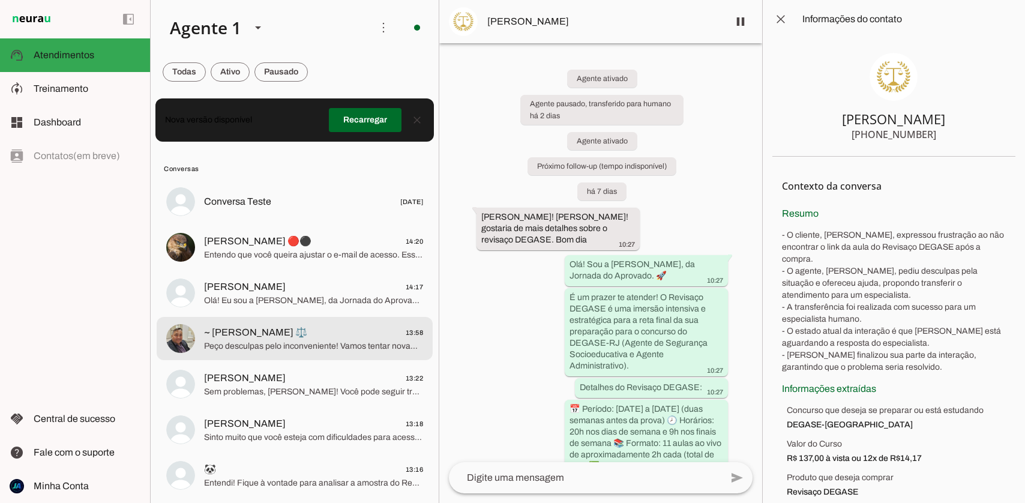
click at [288, 348] on span "Peço desculpas pelo inconveniente! Vamos tentar novamente enviar a amostra do R…" at bounding box center [313, 346] width 219 height 12
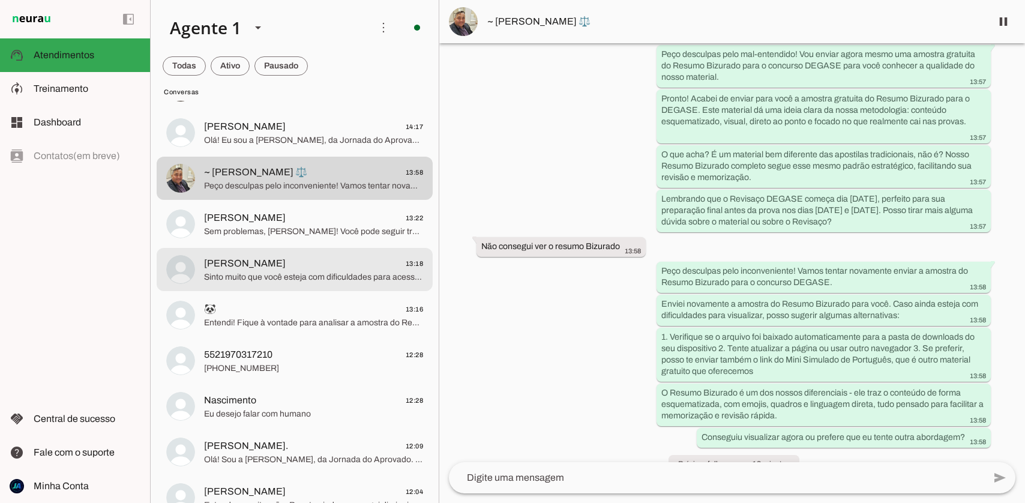
scroll to position [183, 0]
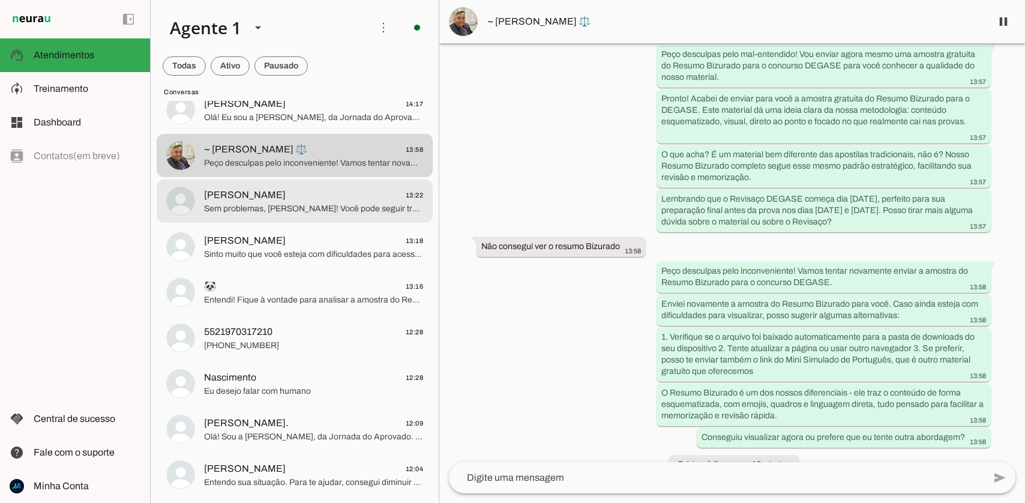
click at [313, 211] on span "Sem problemas, [PERSON_NAME]! Você pode seguir tranquilamente com o material do…" at bounding box center [313, 209] width 219 height 12
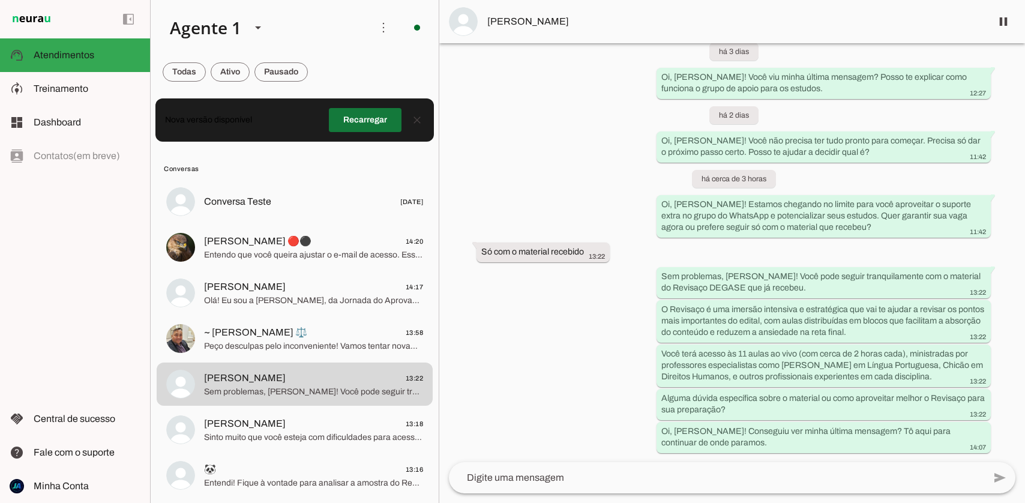
click at [379, 117] on span at bounding box center [365, 120] width 73 height 29
